Goal: Information Seeking & Learning: Learn about a topic

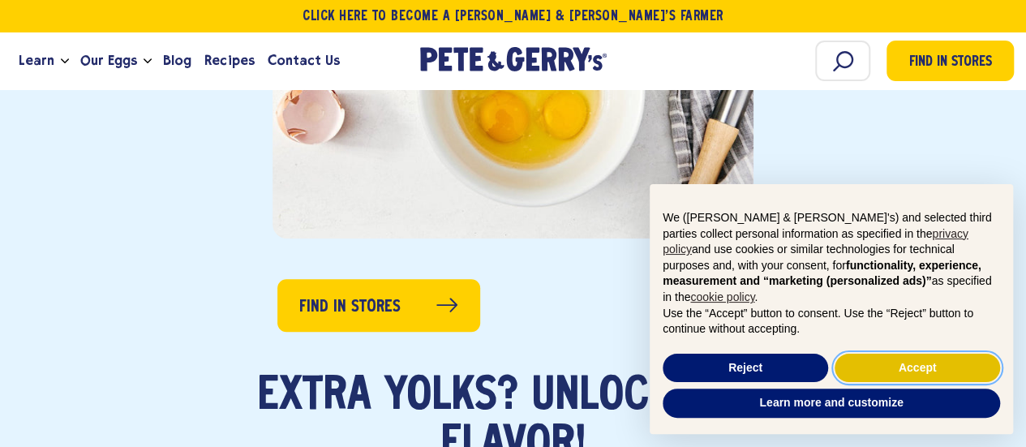
click at [895, 372] on button "Accept" at bounding box center [916, 368] width 165 height 29
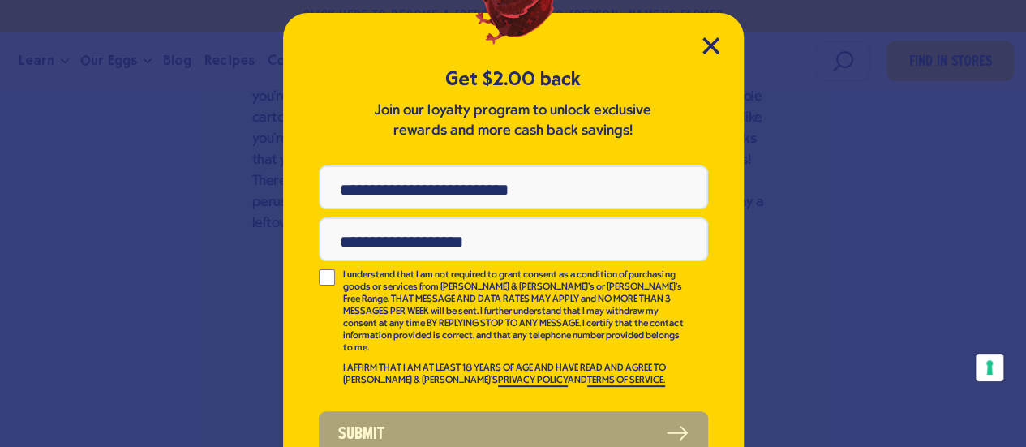
scroll to position [78, 0]
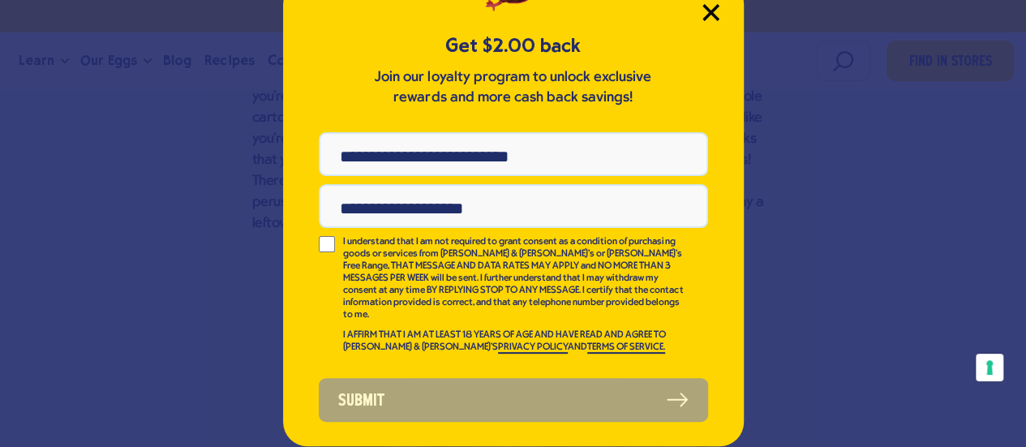
click at [710, 9] on icon "Close Modal" at bounding box center [710, 12] width 17 height 17
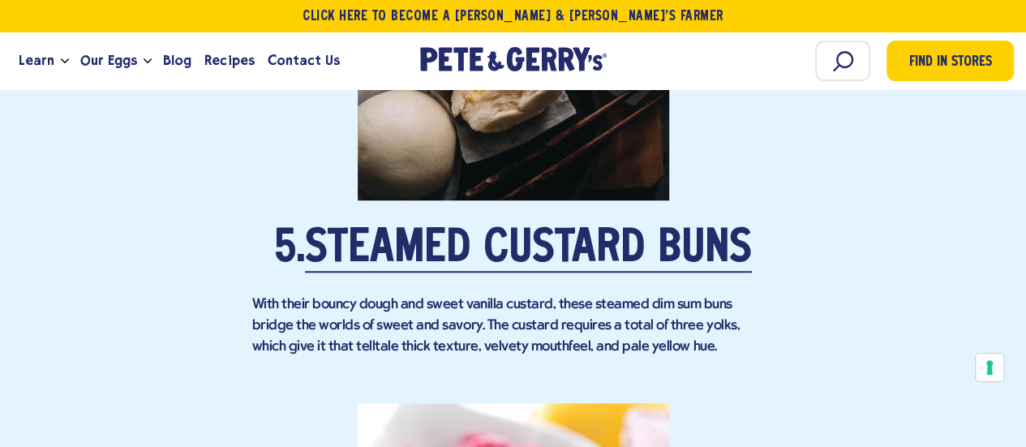
scroll to position [3584, 0]
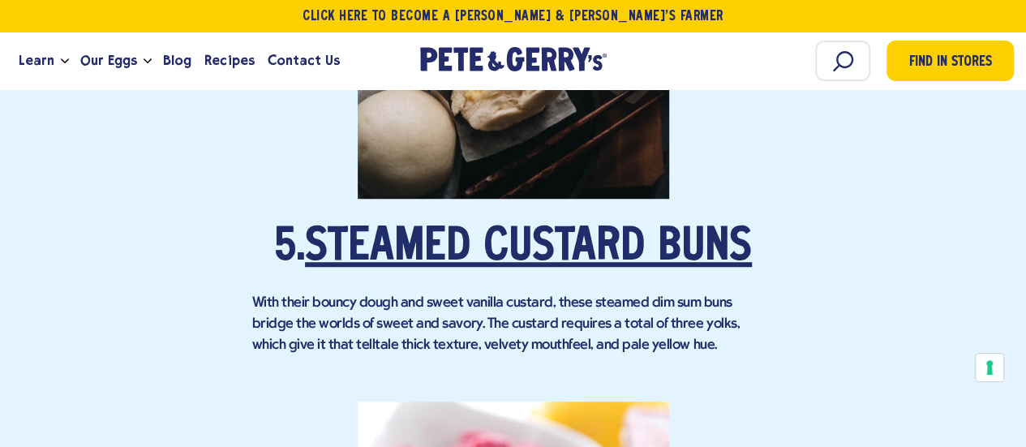
click at [668, 225] on link "Steamed Custard Buns" at bounding box center [528, 247] width 447 height 45
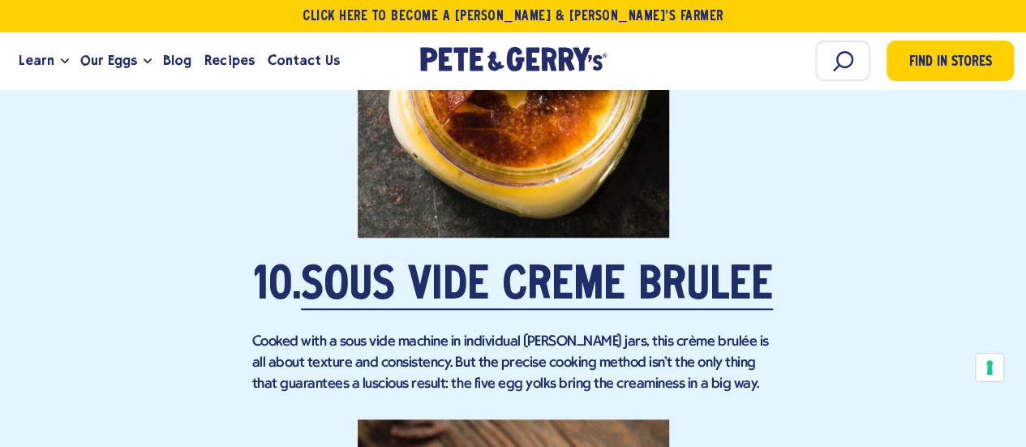
scroll to position [6729, 0]
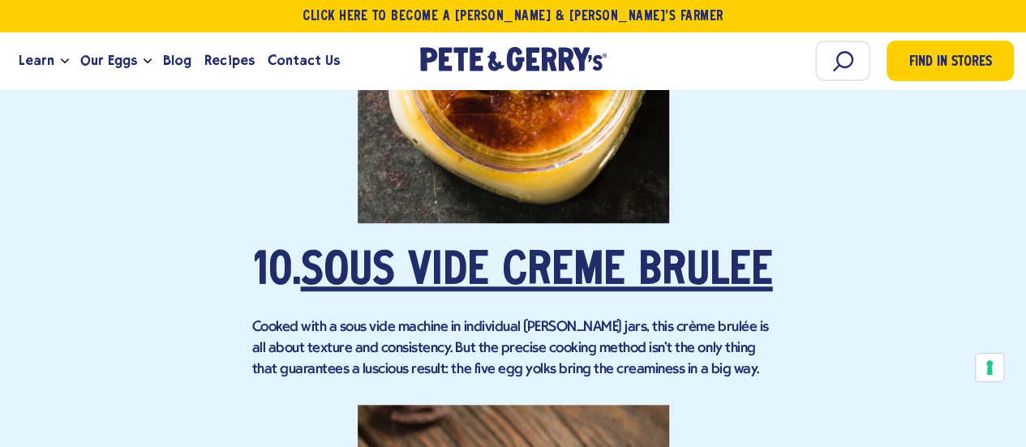
click at [673, 250] on link "Sous Vide Crème Brûlée" at bounding box center [537, 272] width 472 height 45
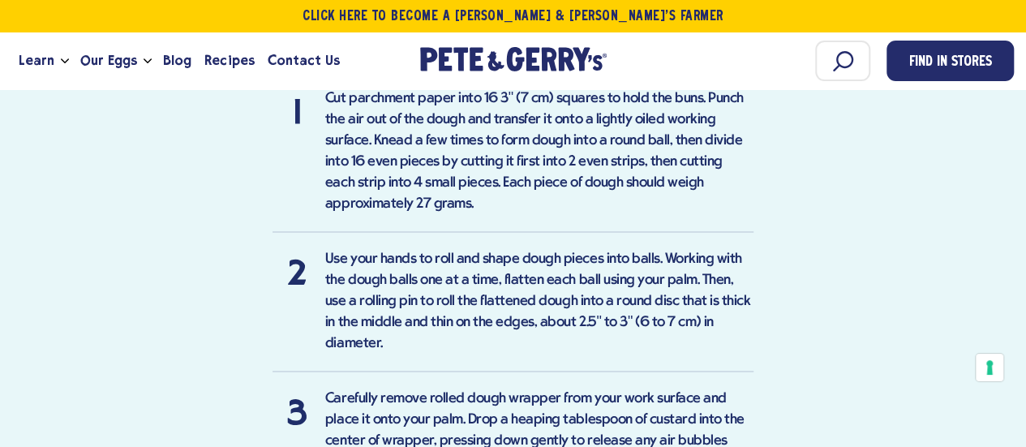
scroll to position [2977, 0]
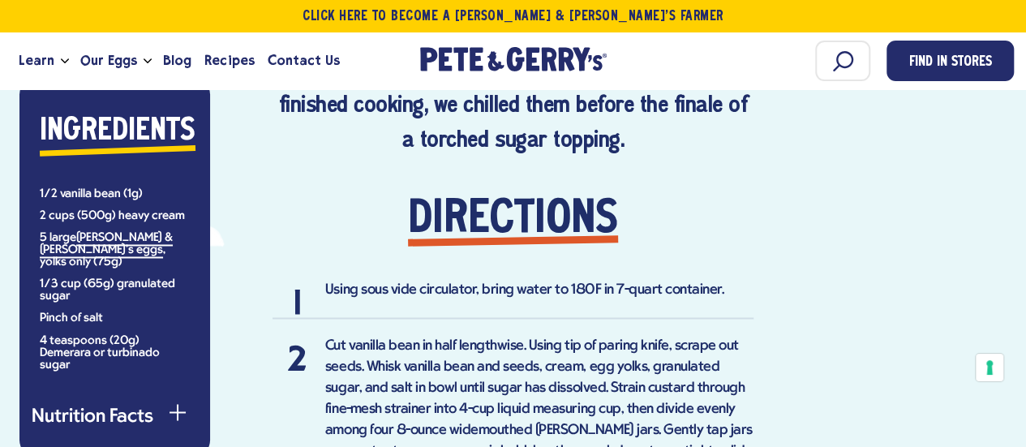
scroll to position [1205, 0]
